Goal: Task Accomplishment & Management: Manage account settings

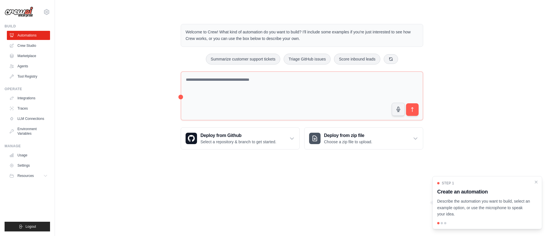
click at [18, 155] on link "Usage" at bounding box center [28, 155] width 43 height 9
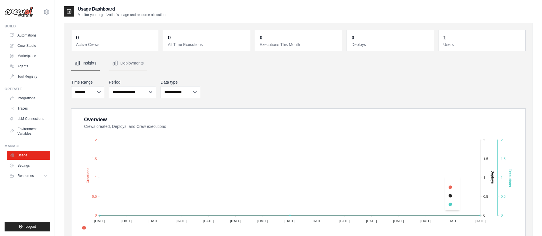
click at [510, 175] on text "Executions" at bounding box center [510, 178] width 4 height 18
click at [130, 93] on select "**********" at bounding box center [132, 92] width 47 height 12
click at [27, 64] on link "Agents" at bounding box center [28, 66] width 43 height 9
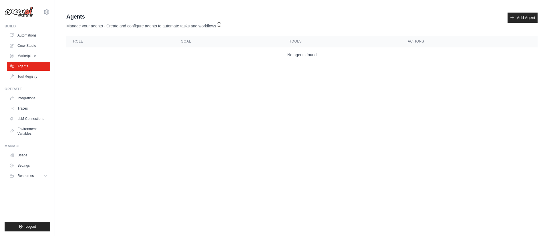
click at [27, 64] on link "Agents" at bounding box center [28, 66] width 43 height 9
click at [31, 56] on link "Marketplace" at bounding box center [28, 55] width 43 height 9
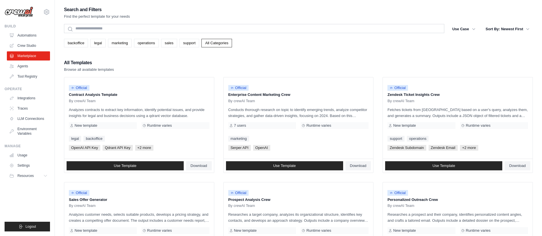
click at [32, 44] on link "Crew Studio" at bounding box center [28, 45] width 43 height 9
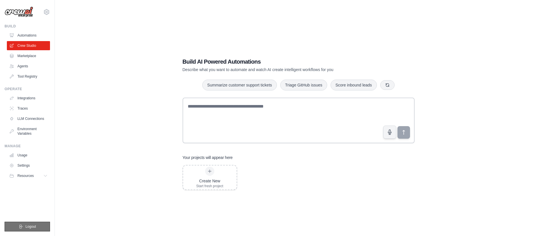
click at [30, 228] on span "Logout" at bounding box center [30, 227] width 11 height 5
click at [34, 227] on span "Logout" at bounding box center [30, 227] width 11 height 5
click at [25, 227] on span "Logout" at bounding box center [30, 227] width 11 height 5
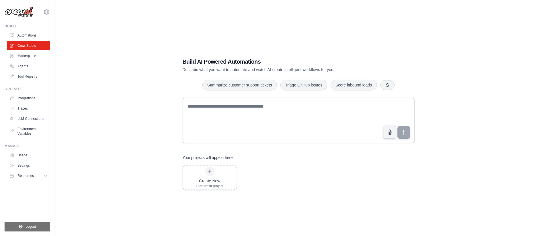
click at [25, 227] on span "Logout" at bounding box center [30, 227] width 11 height 5
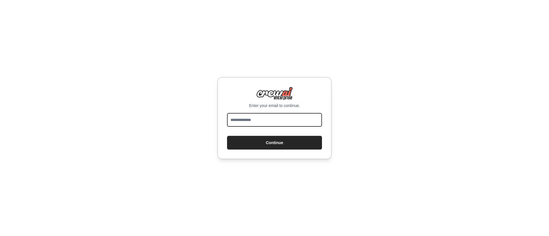
click at [299, 123] on input "email" at bounding box center [274, 120] width 95 height 14
type input "**********"
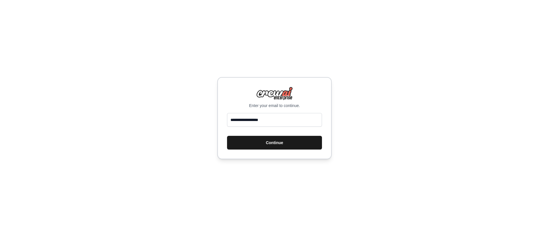
click at [286, 141] on button "Continue" at bounding box center [274, 143] width 95 height 14
click at [259, 146] on button "Continue" at bounding box center [274, 143] width 95 height 14
